Goal: Transaction & Acquisition: Purchase product/service

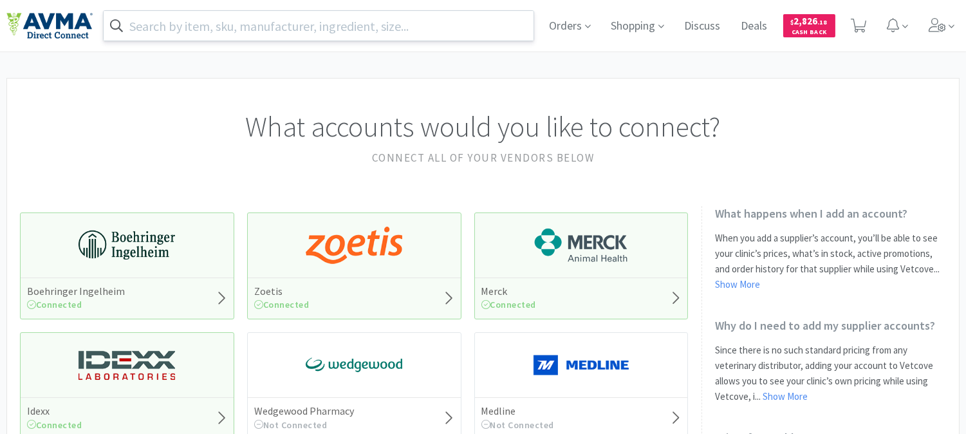
click at [296, 27] on input "text" at bounding box center [319, 26] width 430 height 30
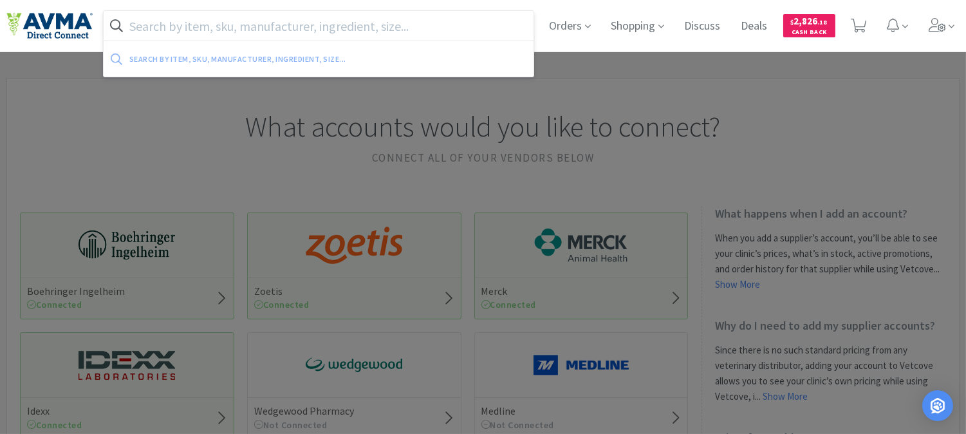
paste input "RJ Matthews"
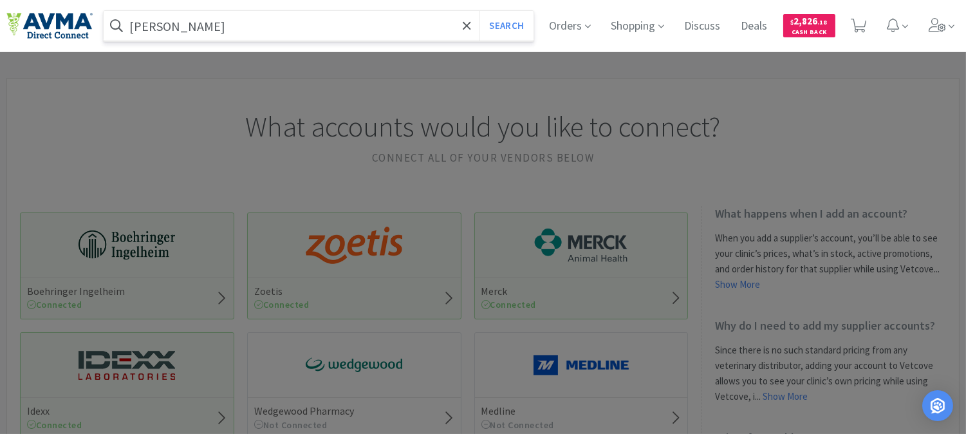
type input "RJ Matthews"
click at [479, 11] on button "Search" at bounding box center [505, 26] width 53 height 30
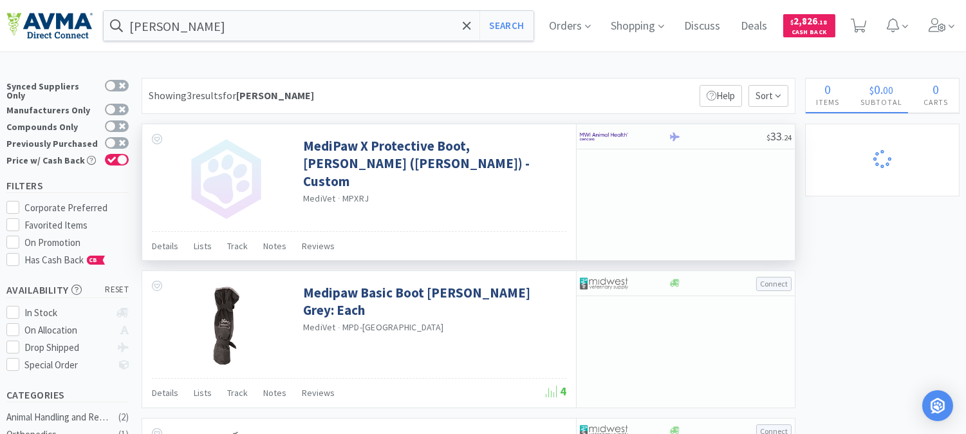
select select "3"
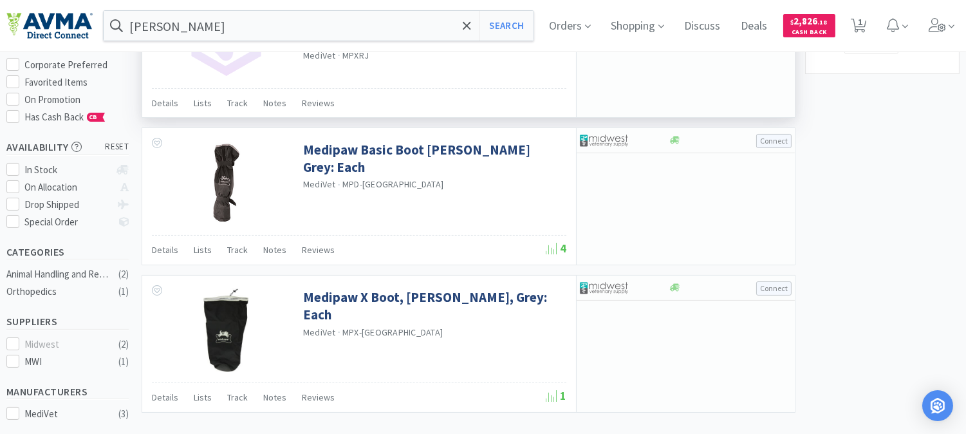
select select "2"
select select "1"
select select "12"
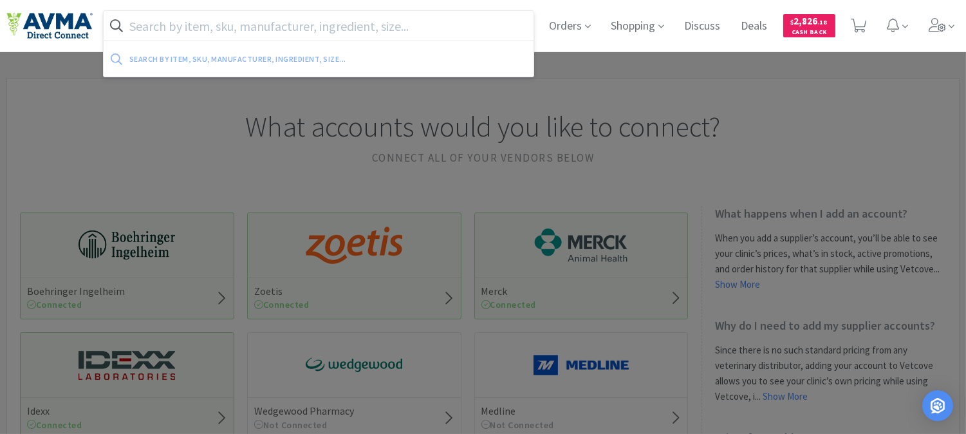
click at [185, 17] on input "text" at bounding box center [319, 26] width 430 height 30
paste input "078937160"
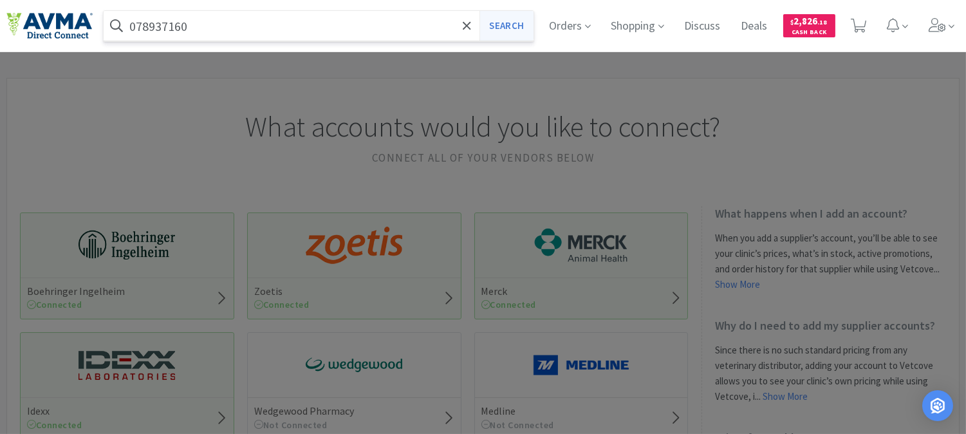
type input "078937160"
click at [495, 21] on button "Search" at bounding box center [505, 26] width 53 height 30
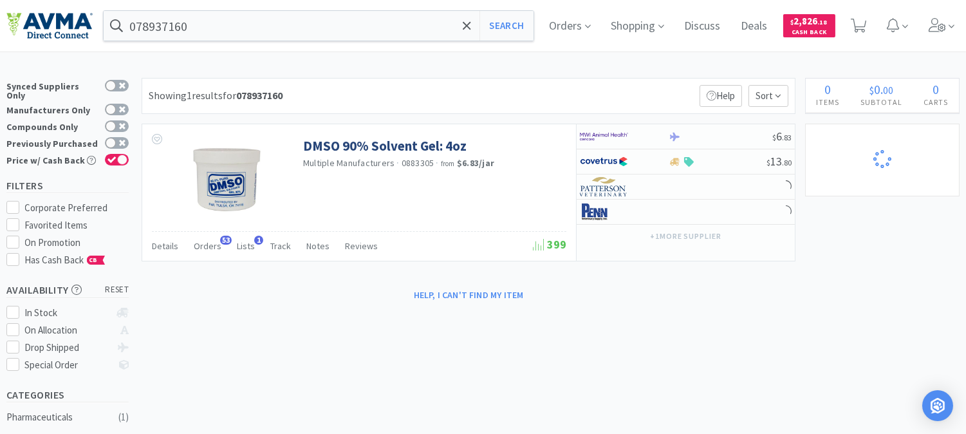
select select "2"
select select "1"
select select "12"
select select "3"
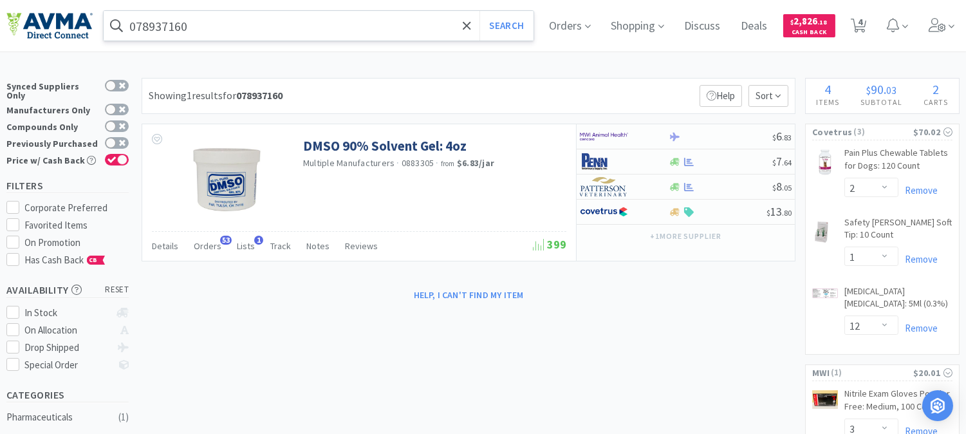
click at [214, 24] on input "078937160" at bounding box center [319, 26] width 430 height 30
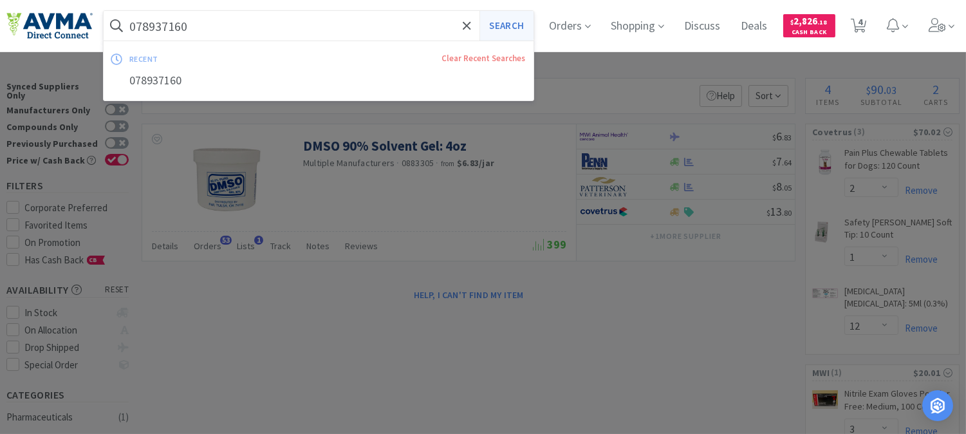
click at [523, 21] on button "Search" at bounding box center [505, 26] width 53 height 30
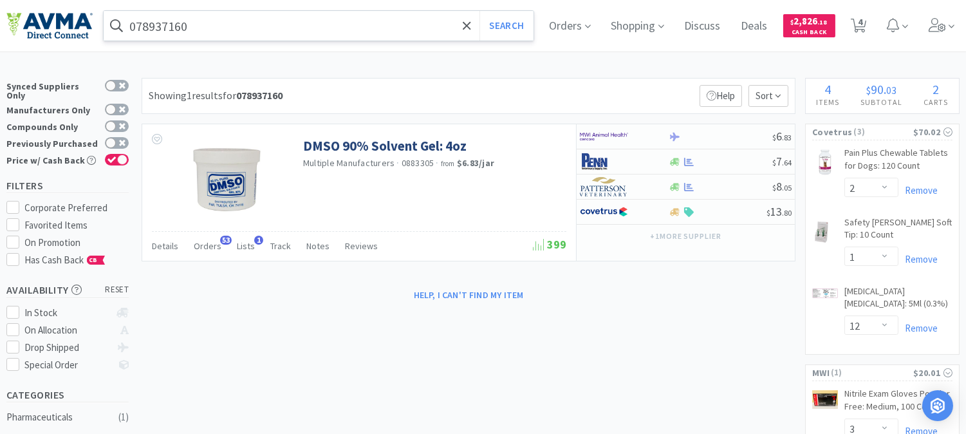
click at [258, 34] on input "078937160" at bounding box center [319, 26] width 430 height 30
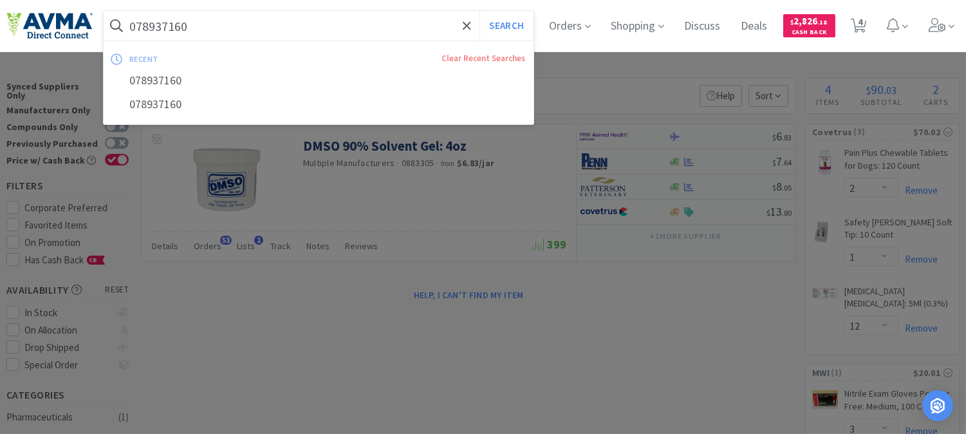
paste input "35862"
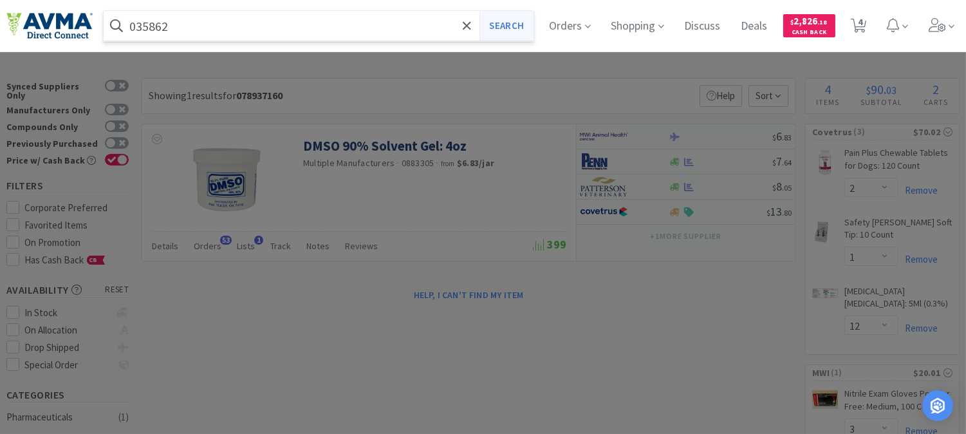
click at [513, 22] on button "Search" at bounding box center [505, 26] width 53 height 30
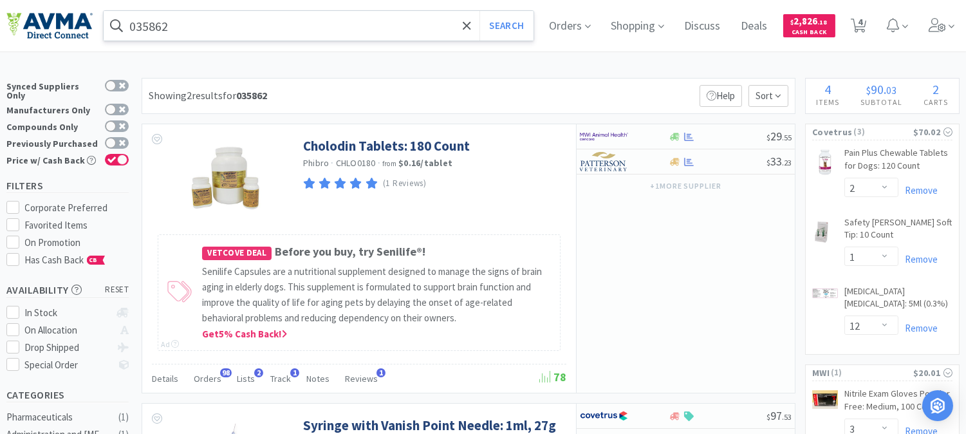
click at [214, 21] on input "035862" at bounding box center [319, 26] width 430 height 30
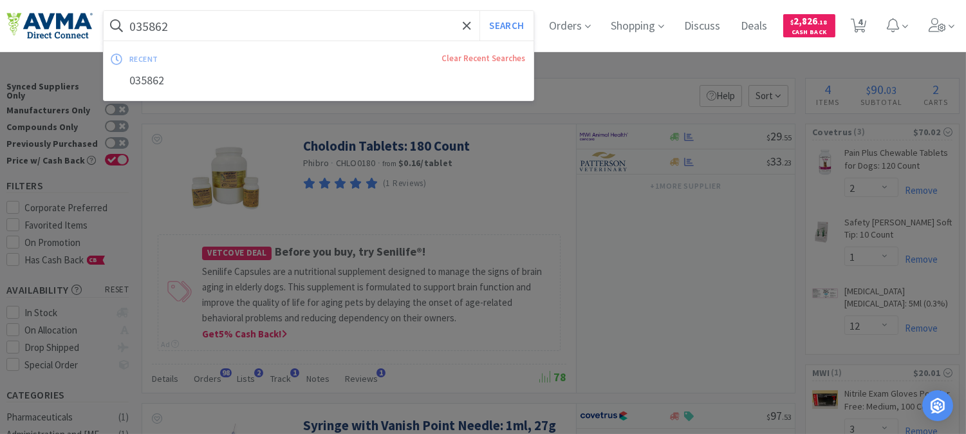
paste input "AUR1065"
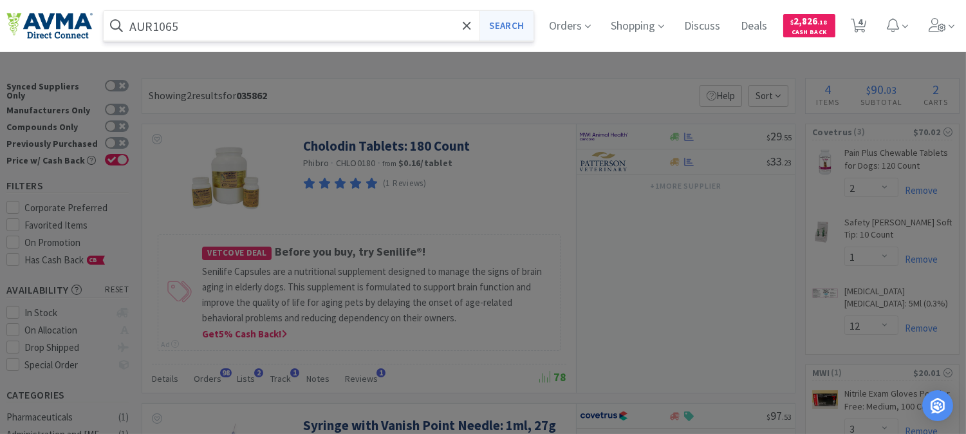
type input "AUR1065"
click at [518, 18] on button "Search" at bounding box center [505, 26] width 53 height 30
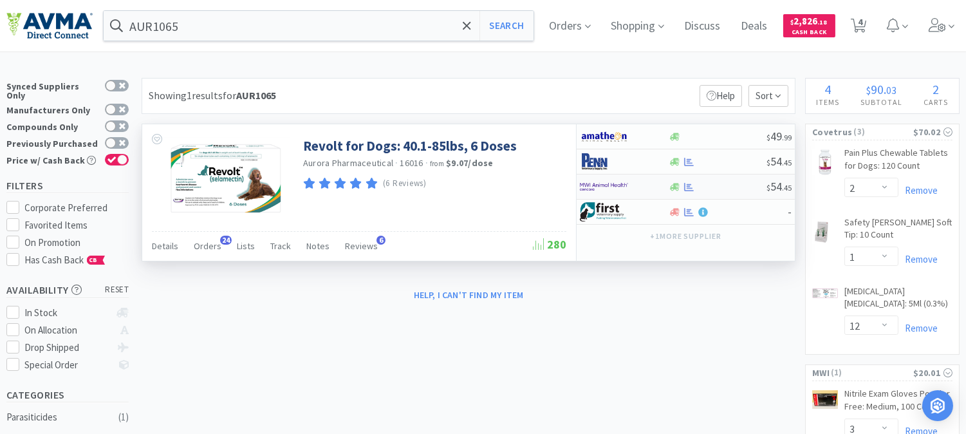
click at [611, 181] on img at bounding box center [604, 186] width 48 height 19
select select "5"
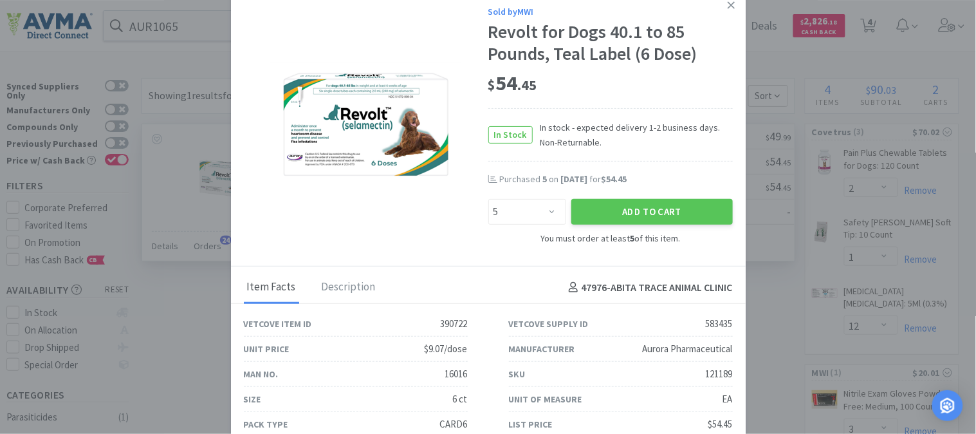
click at [448, 179] on img at bounding box center [366, 124] width 193 height 125
click at [728, 8] on icon at bounding box center [731, 5] width 7 height 12
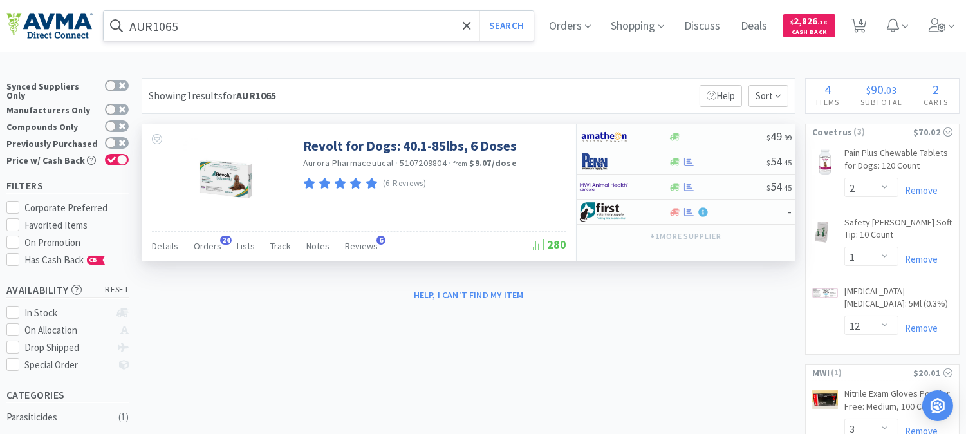
click at [243, 29] on input "AUR1065" at bounding box center [319, 26] width 430 height 30
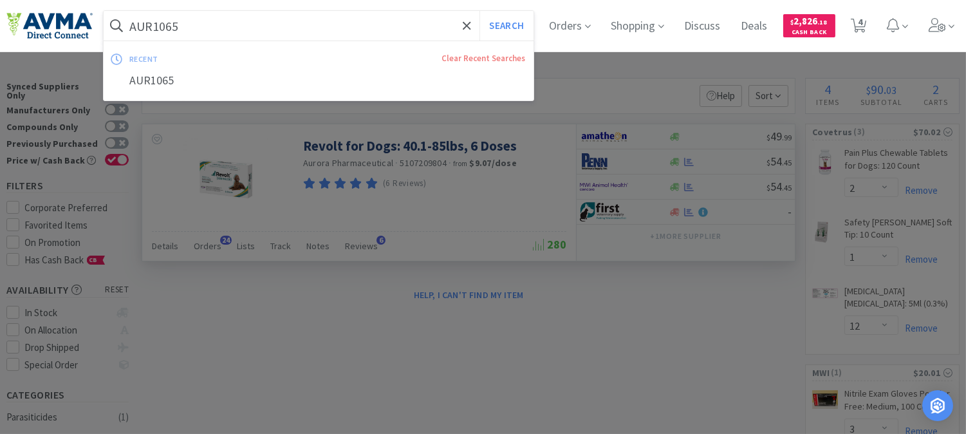
paste input "003574"
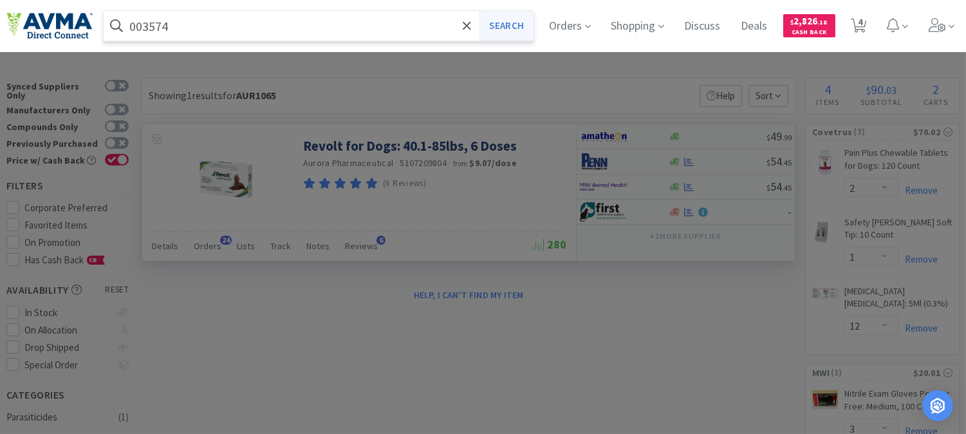
click at [510, 21] on button "Search" at bounding box center [505, 26] width 53 height 30
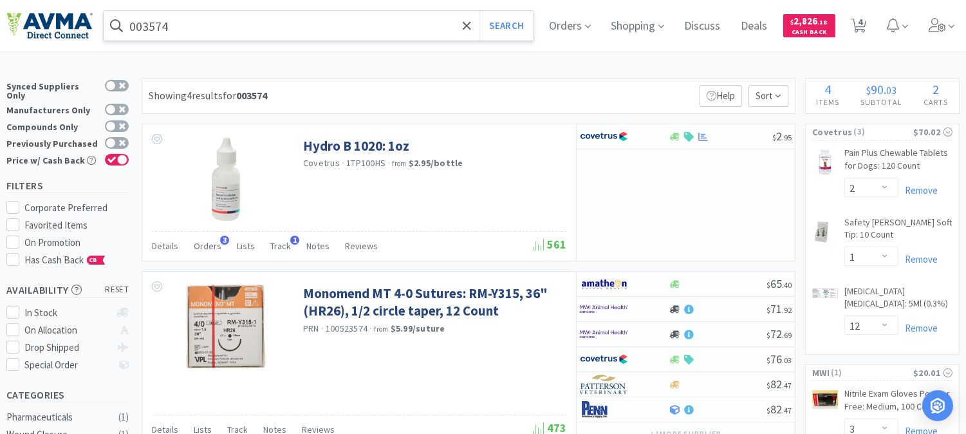
click at [229, 11] on input "003574" at bounding box center [319, 26] width 430 height 30
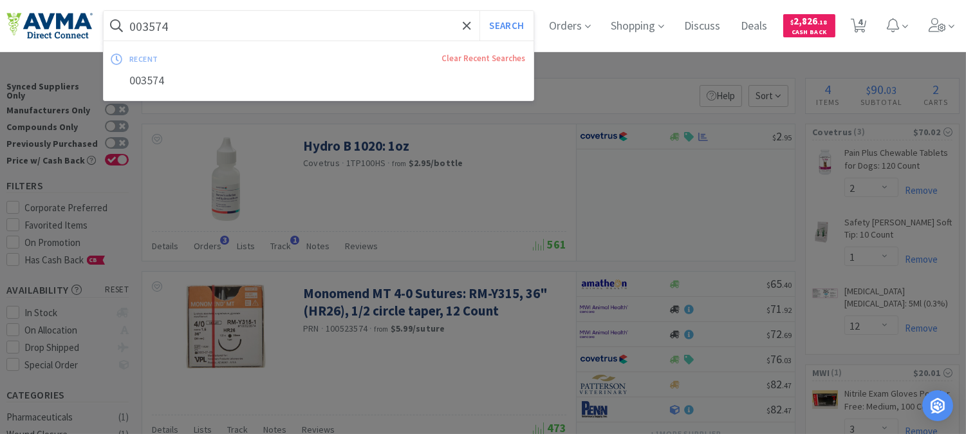
paste input "80531"
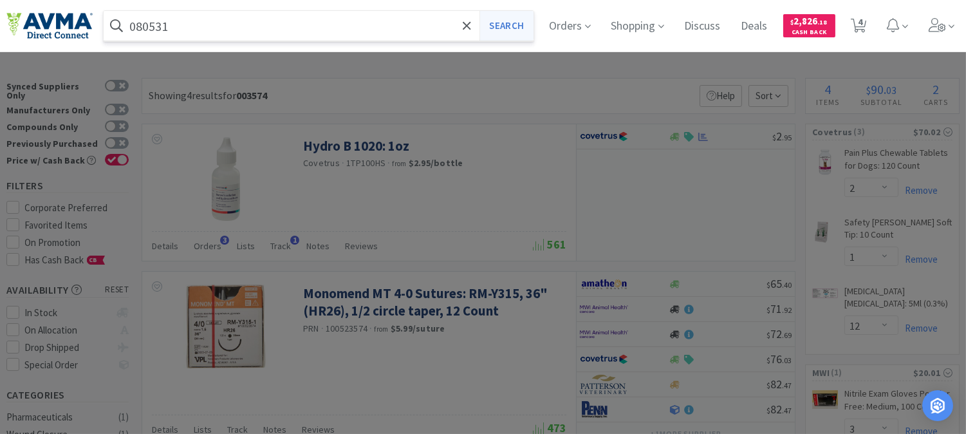
click at [489, 21] on button "Search" at bounding box center [505, 26] width 53 height 30
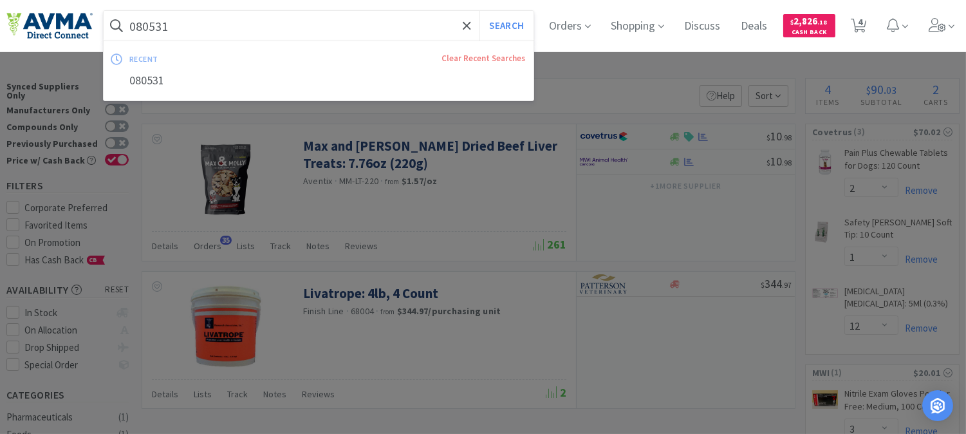
click at [162, 16] on input "080531" at bounding box center [319, 26] width 430 height 30
paste input "07409"
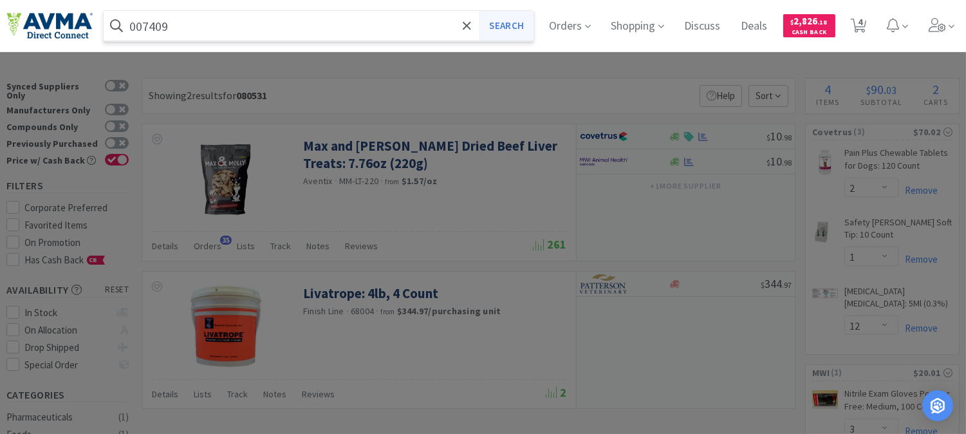
type input "007409"
click at [532, 28] on button "Search" at bounding box center [505, 26] width 53 height 30
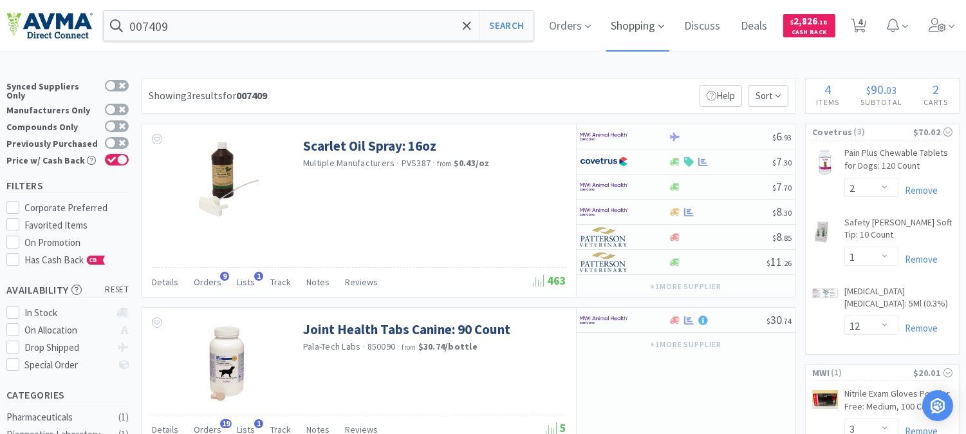
click at [658, 30] on span "Shopping" at bounding box center [637, 25] width 63 height 51
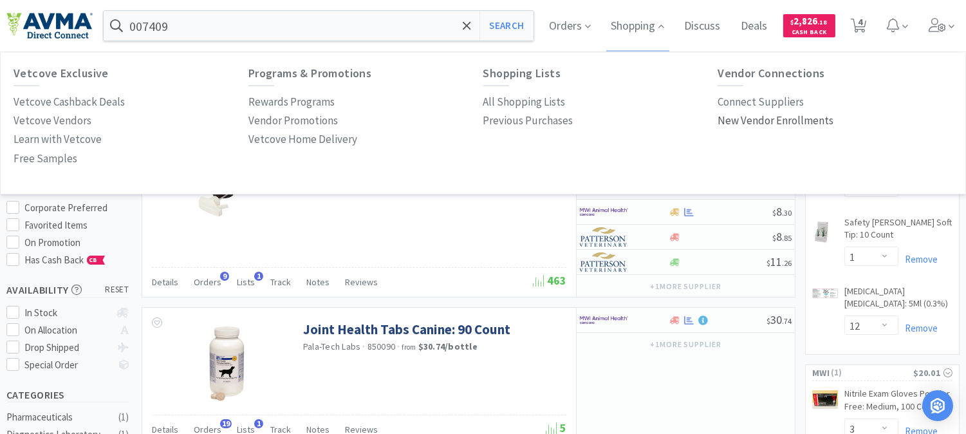
click at [744, 123] on p "New Vendor Enrollments" at bounding box center [775, 120] width 116 height 17
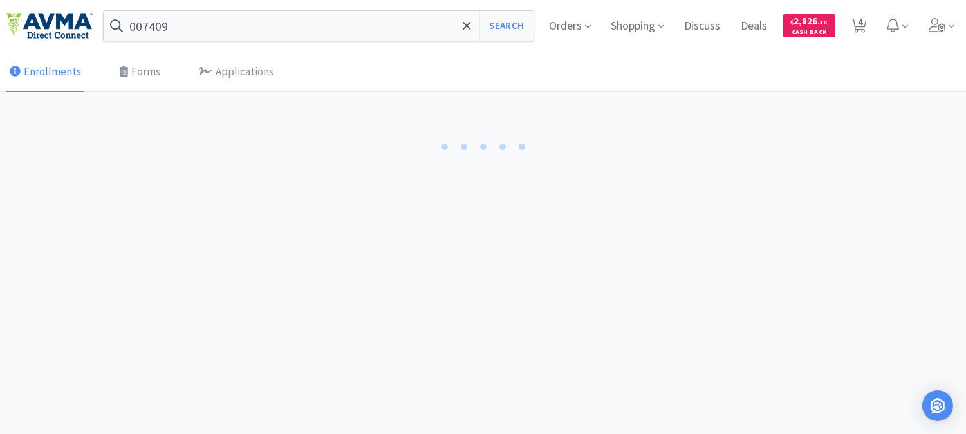
select select "LA"
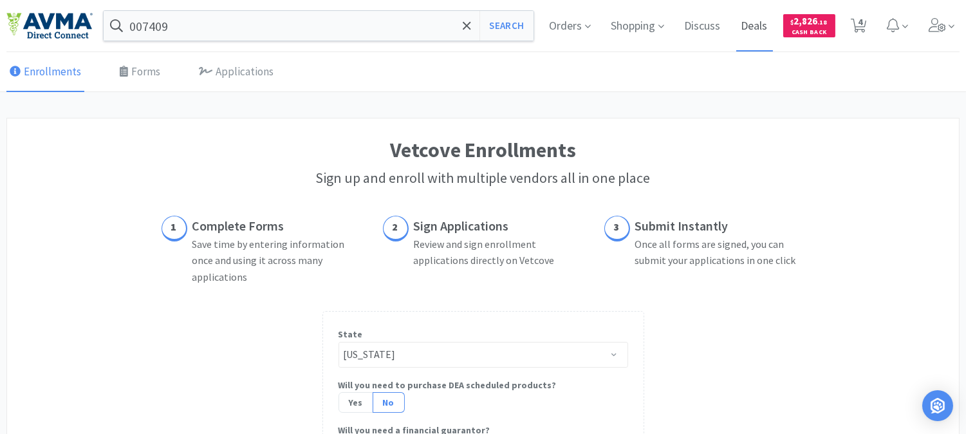
click at [751, 28] on span "Deals" at bounding box center [754, 25] width 37 height 51
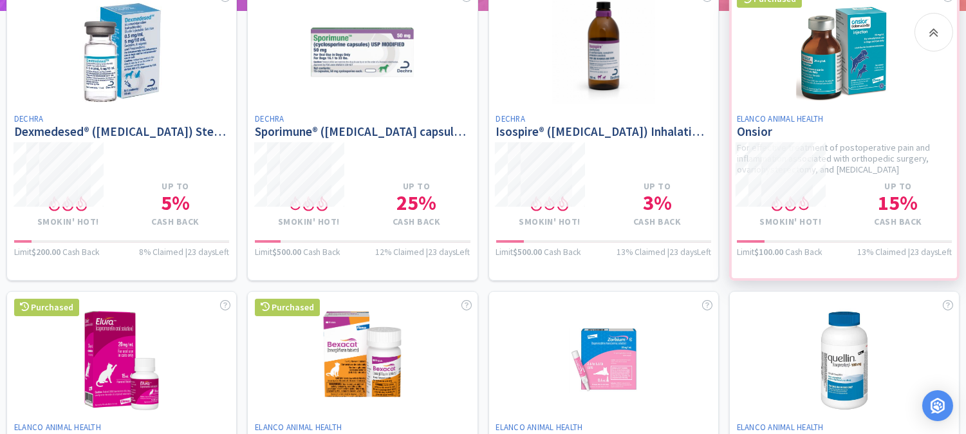
scroll to position [286, 0]
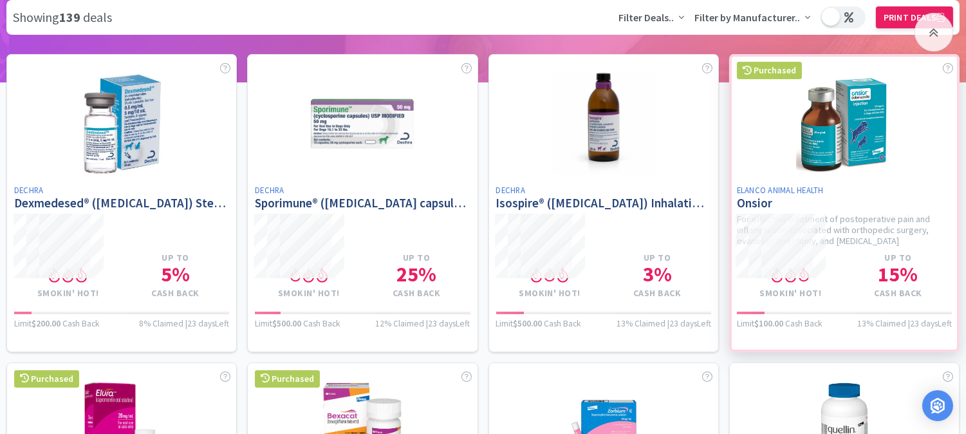
click at [821, 145] on div at bounding box center [844, 202] width 230 height 297
select select "2"
select select "1"
select select "12"
select select "3"
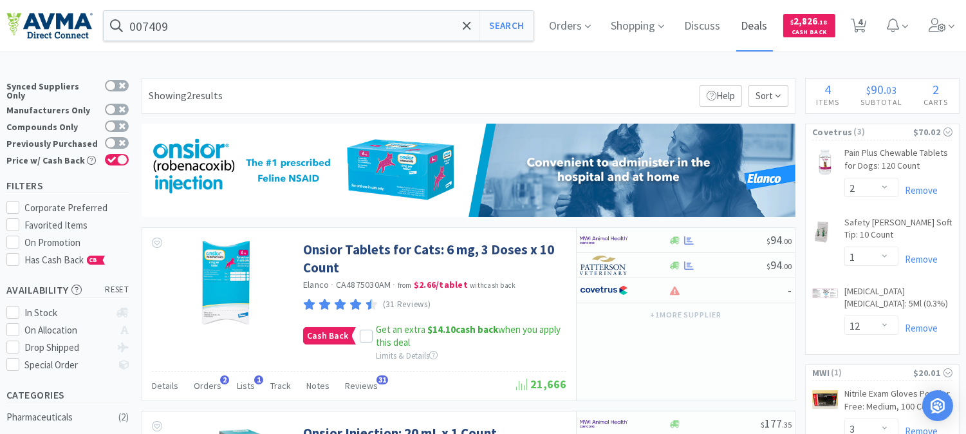
click at [764, 26] on span "Deals" at bounding box center [754, 25] width 37 height 51
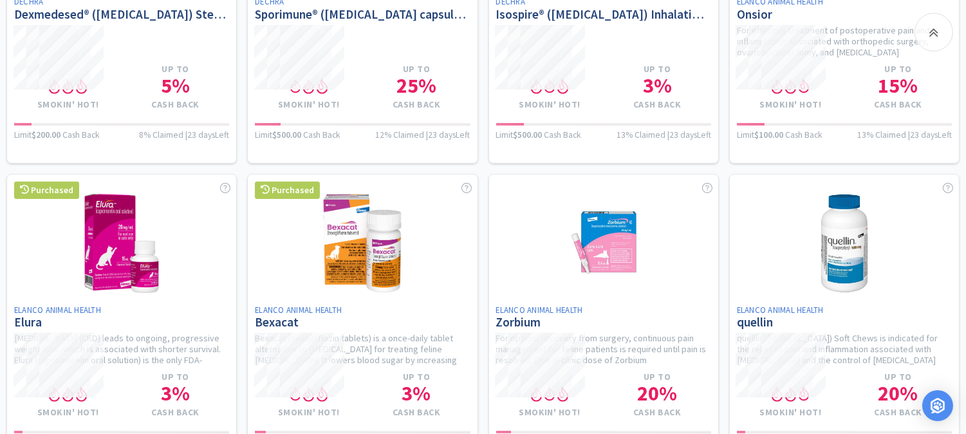
scroll to position [500, 0]
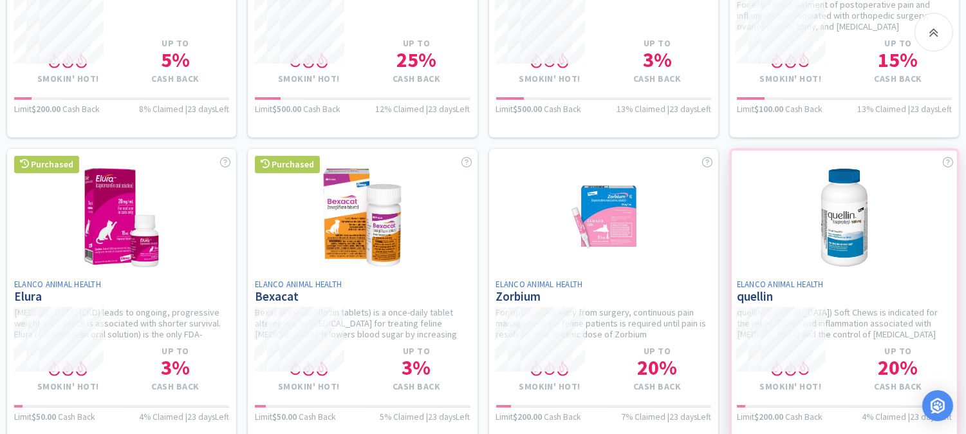
click at [852, 226] on div at bounding box center [844, 296] width 230 height 297
select select "2"
select select "1"
select select "12"
select select "3"
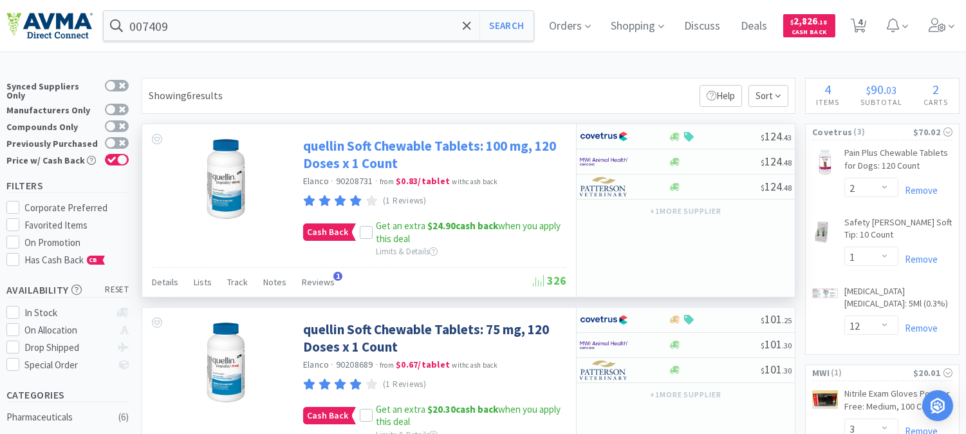
click at [439, 147] on link "quellin Soft Chewable Tablets: 100 mg, 120 Doses x 1 Count" at bounding box center [433, 154] width 260 height 35
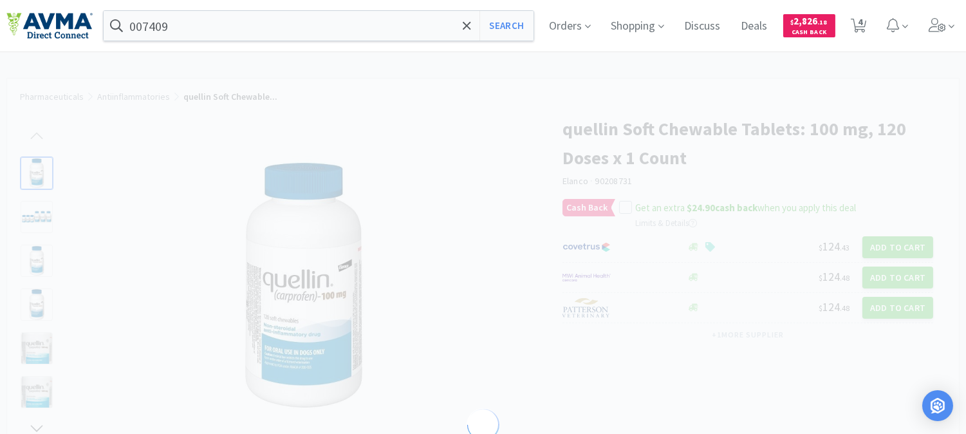
select select "174502"
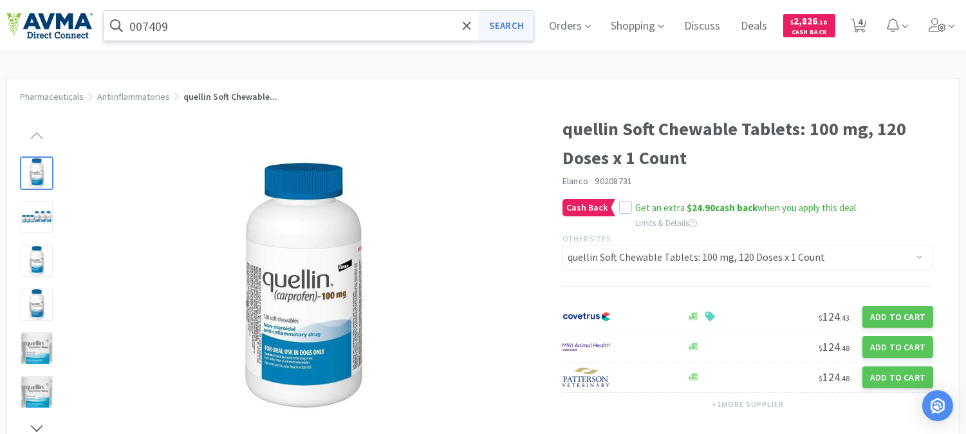
click at [513, 24] on button "Search" at bounding box center [505, 26] width 53 height 30
select select "2"
select select "1"
select select "12"
select select "3"
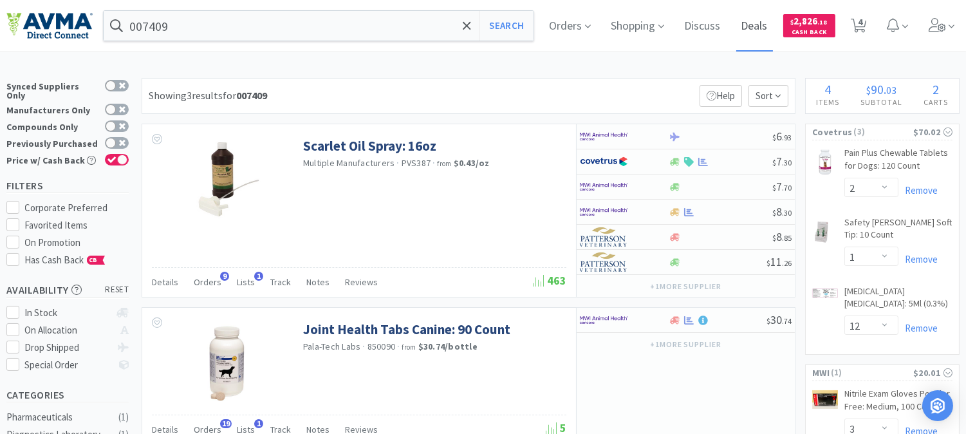
click at [772, 17] on span "Deals" at bounding box center [754, 25] width 37 height 51
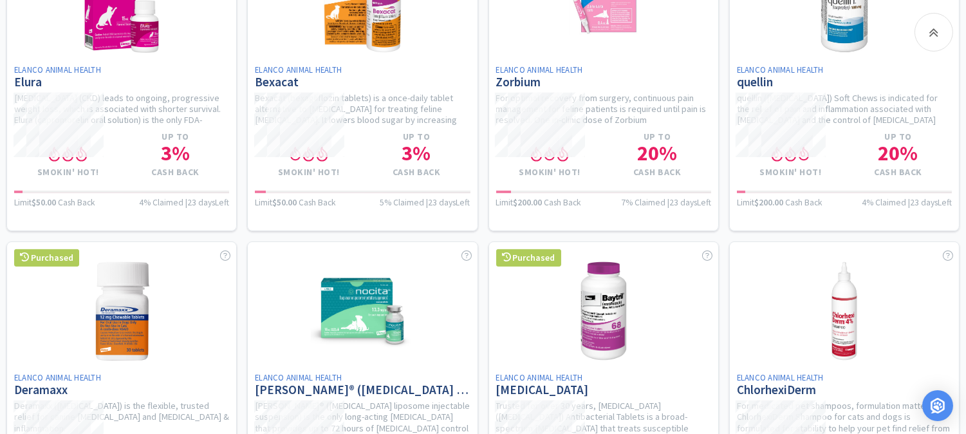
scroll to position [571, 0]
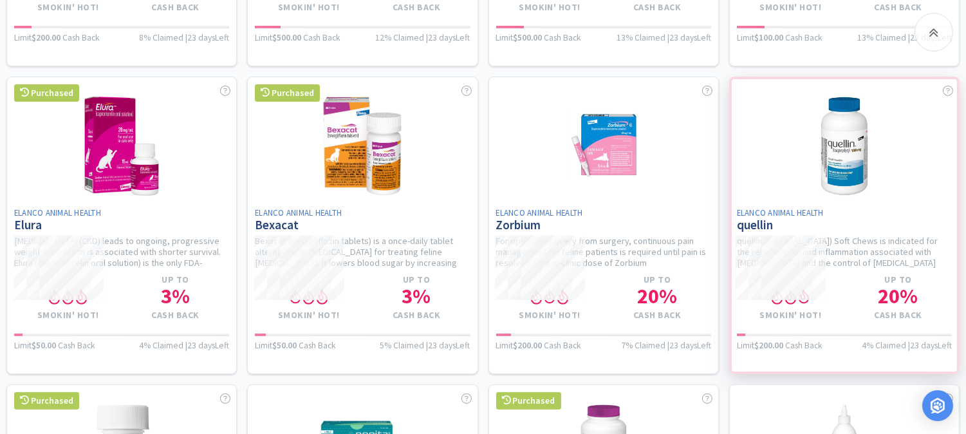
click at [841, 139] on div at bounding box center [844, 225] width 230 height 297
select select "2"
select select "1"
select select "12"
select select "3"
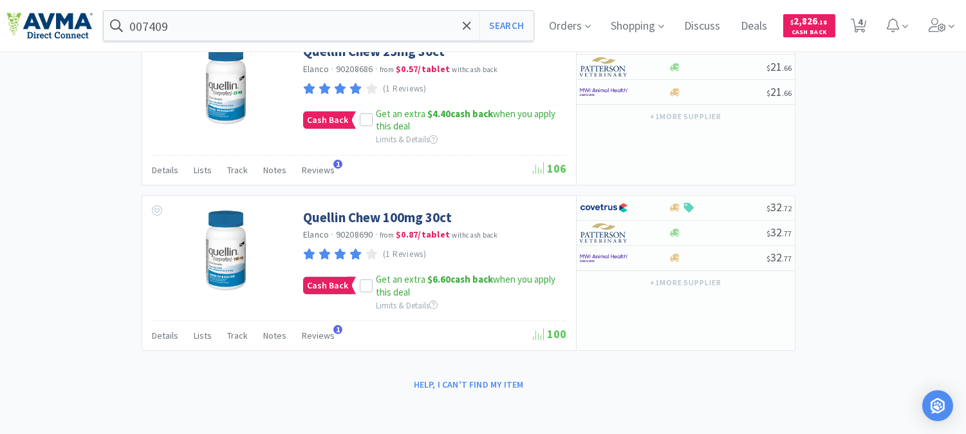
scroll to position [813, 0]
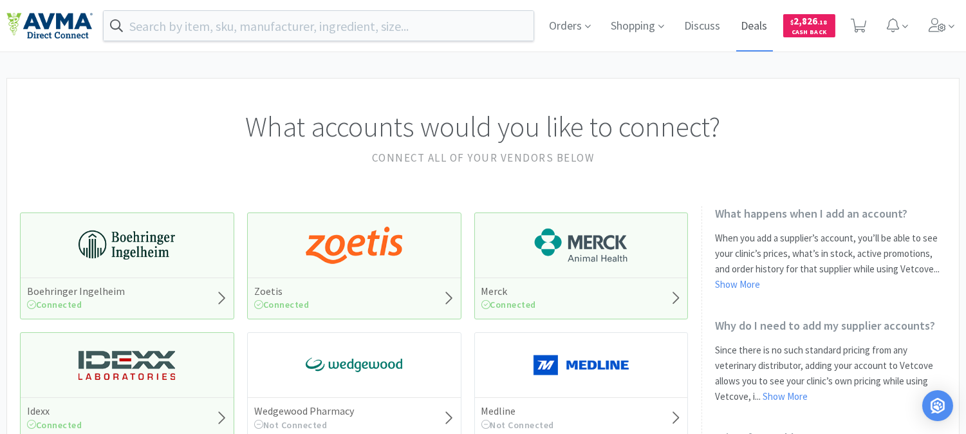
click at [760, 30] on span "Deals" at bounding box center [754, 25] width 37 height 51
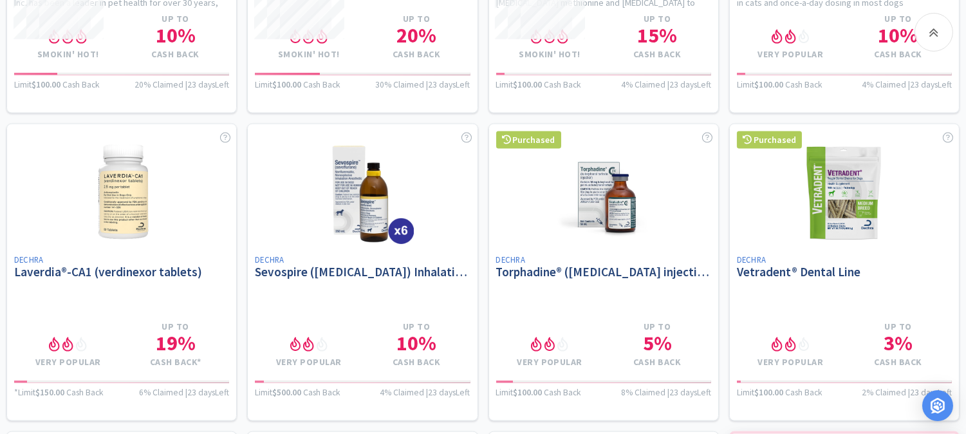
scroll to position [3288, 0]
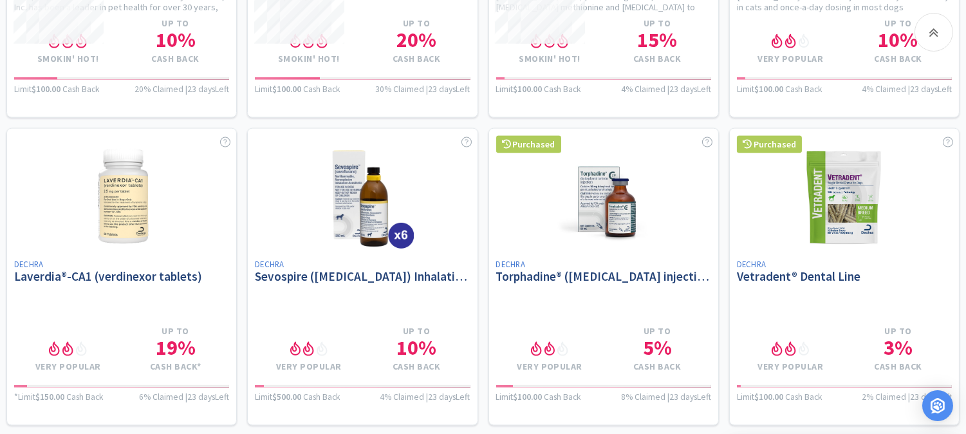
click at [841, 176] on div at bounding box center [844, 276] width 230 height 297
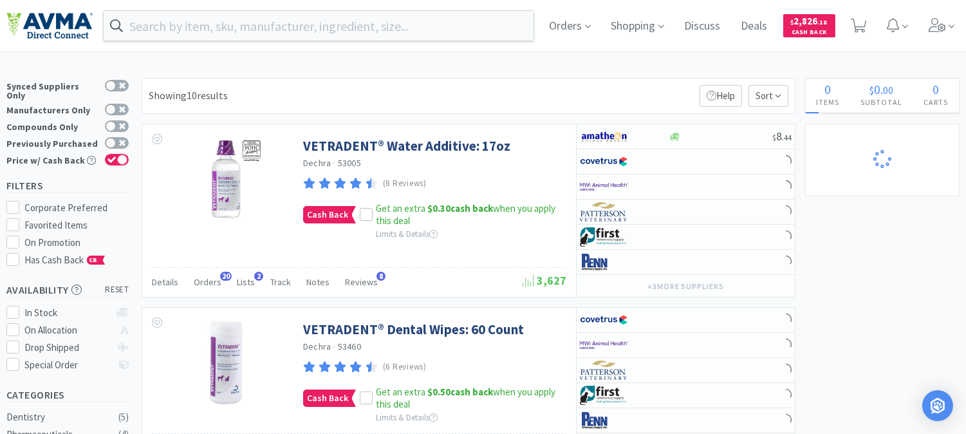
select select "3"
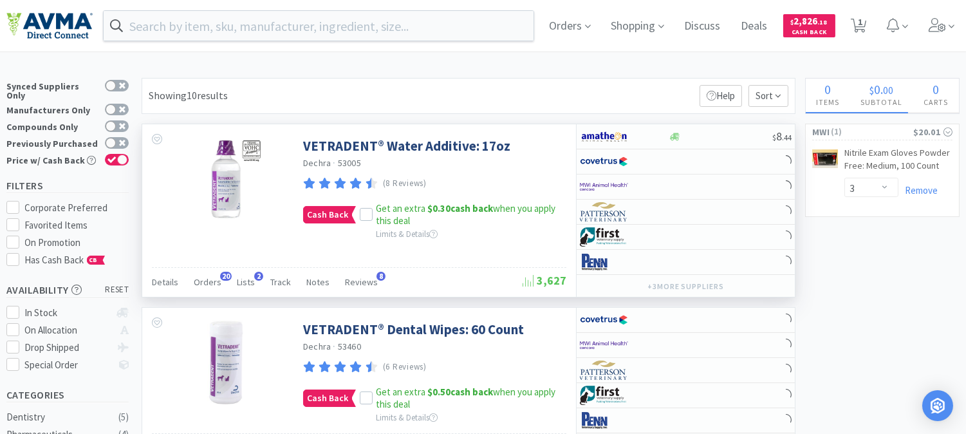
select select "2"
select select "1"
select select "12"
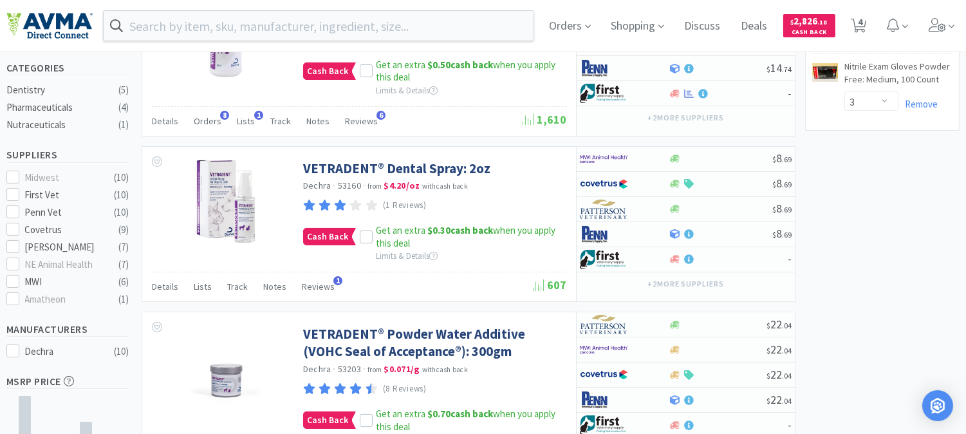
scroll to position [357, 0]
